Goal: Information Seeking & Learning: Learn about a topic

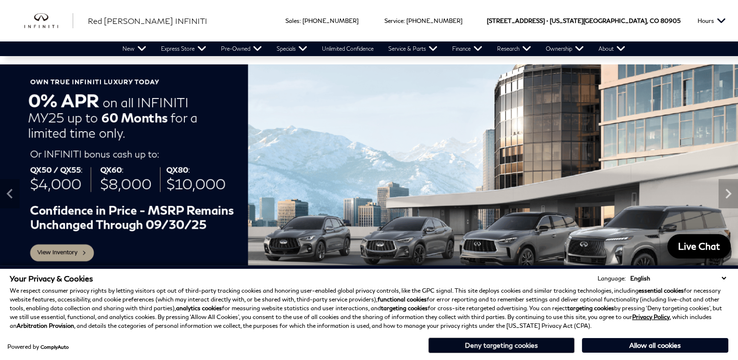
click at [505, 345] on button "Deny targeting cookies" at bounding box center [501, 345] width 146 height 16
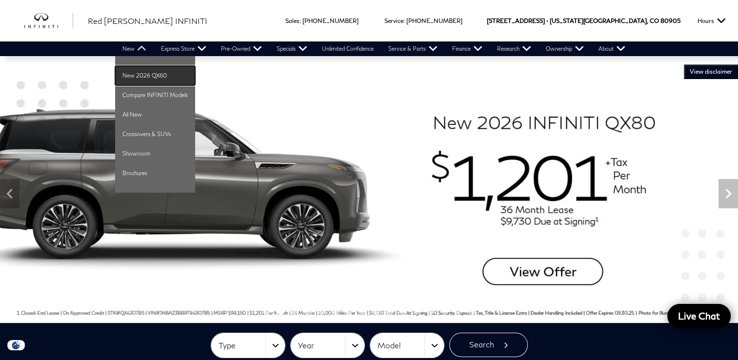
click at [142, 73] on link "New 2026 QX60" at bounding box center [155, 75] width 80 height 19
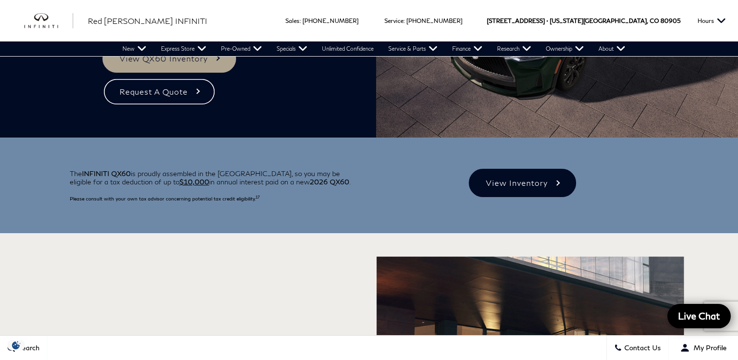
scroll to position [253, 0]
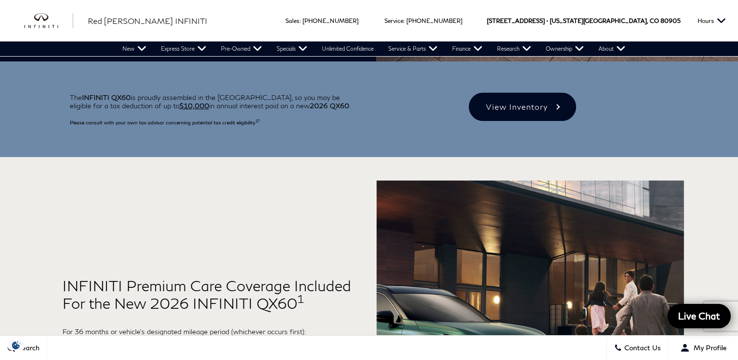
click at [283, 17] on div "Ringing Phone Icon Sales : Call sales Phone Number [PHONE_NUMBER] Service : Cal…" at bounding box center [369, 20] width 738 height 41
click at [256, 19] on div "Ringing Phone Icon Sales : Call sales Phone Number [PHONE_NUMBER] Service : Cal…" at bounding box center [369, 20] width 738 height 41
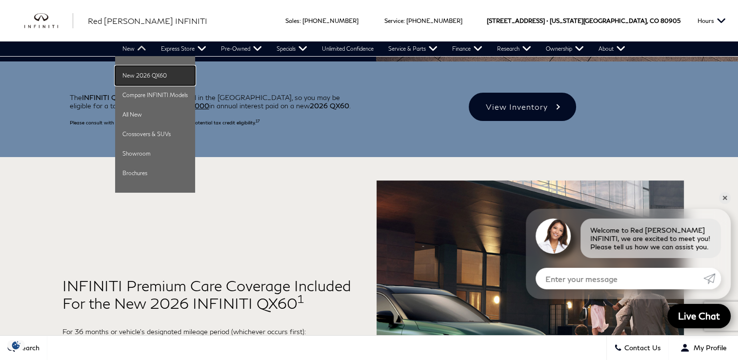
click at [140, 76] on link "New 2026 QX60" at bounding box center [155, 75] width 80 height 19
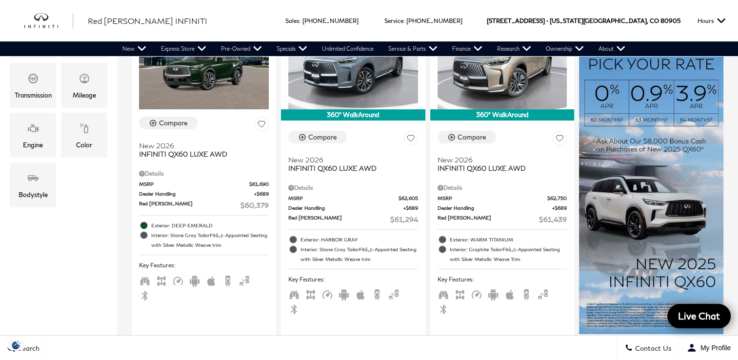
scroll to position [292, 0]
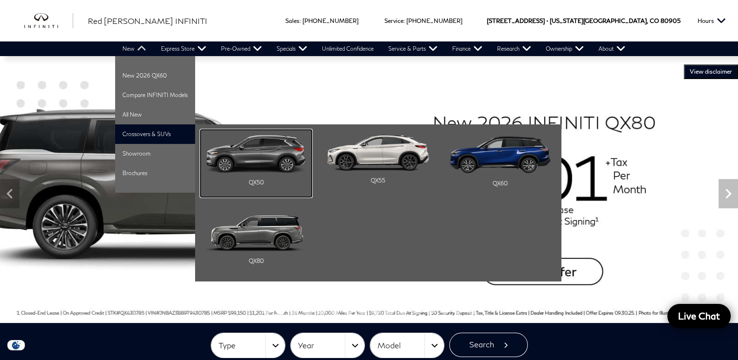
click at [254, 152] on img "Main Navigation" at bounding box center [255, 154] width 101 height 38
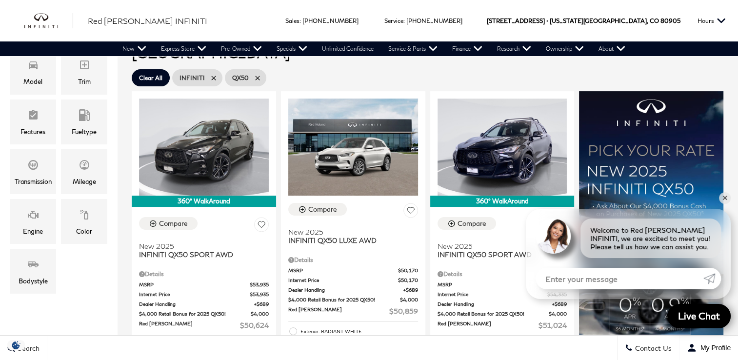
scroll to position [213, 0]
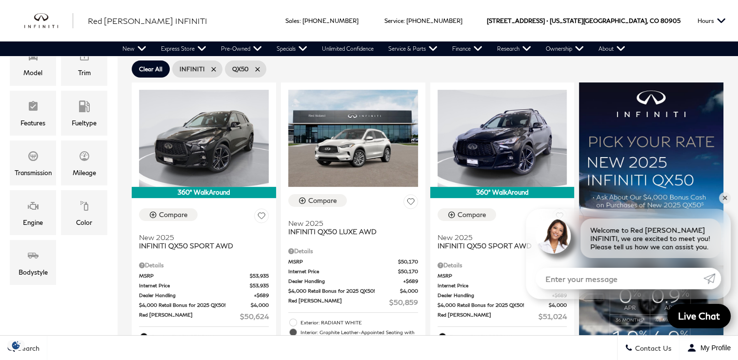
click at [303, 15] on div "Sales : Call sales Phone Number 719-215-8318 Service : Call service Phone Numbe…" at bounding box center [369, 20] width 738 height 41
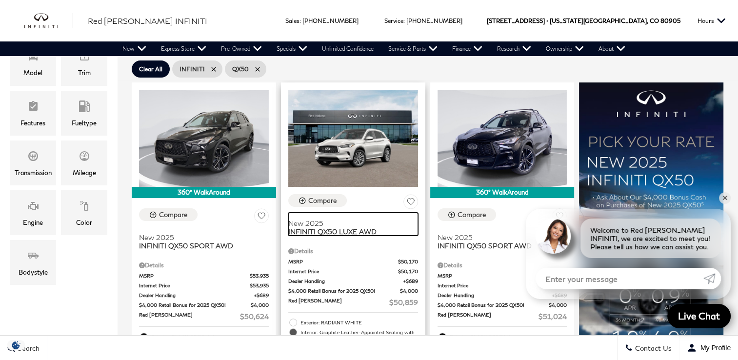
click at [349, 227] on span "INFINITI QX50 LUXE AWD" at bounding box center [349, 231] width 122 height 8
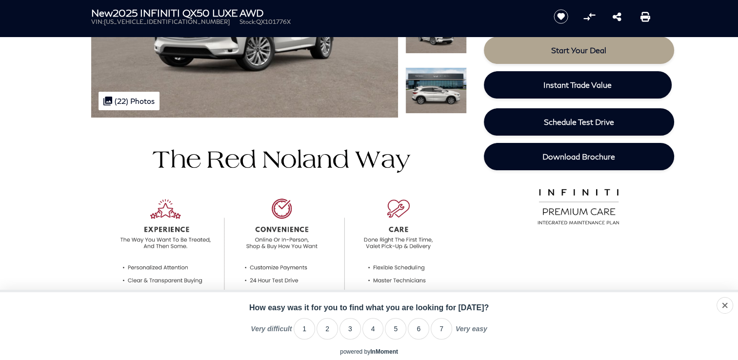
scroll to position [198, 0]
